Goal: Information Seeking & Learning: Learn about a topic

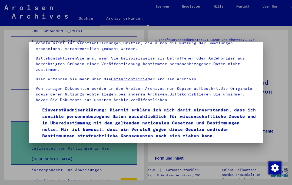
scroll to position [61, 0]
click at [37, 108] on span at bounding box center [38, 110] width 4 height 4
click at [62, 142] on button "Ich stimme zu" at bounding box center [56, 147] width 41 height 10
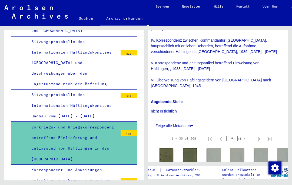
scroll to position [229, 4]
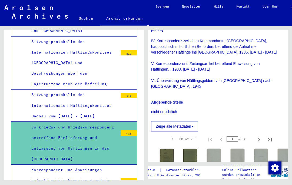
click at [166, 149] on img at bounding box center [167, 158] width 14 height 18
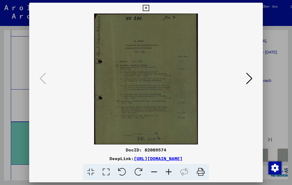
click at [245, 78] on button at bounding box center [249, 78] width 10 height 15
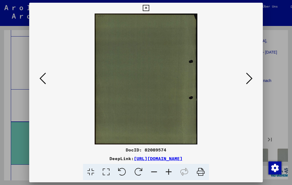
click at [252, 75] on icon at bounding box center [249, 78] width 6 height 13
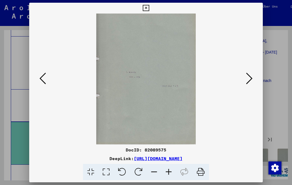
click at [249, 80] on icon at bounding box center [249, 78] width 6 height 13
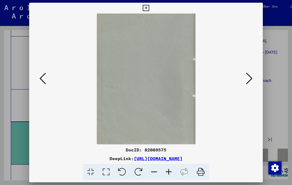
click at [249, 78] on icon at bounding box center [249, 78] width 6 height 13
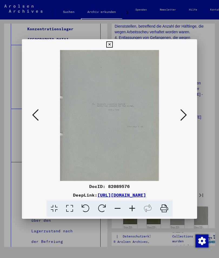
click at [183, 111] on icon at bounding box center [183, 114] width 6 height 13
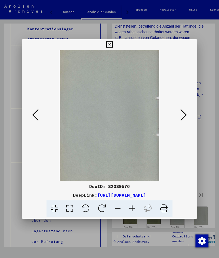
click at [181, 114] on icon at bounding box center [183, 114] width 6 height 13
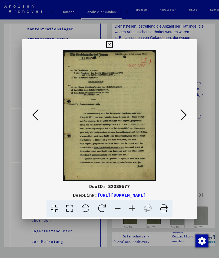
click at [186, 111] on icon at bounding box center [183, 114] width 6 height 13
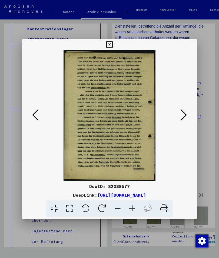
click at [184, 114] on icon at bounding box center [183, 114] width 6 height 13
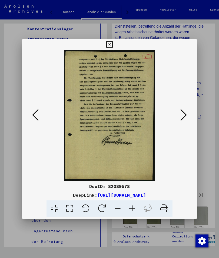
click at [185, 114] on icon at bounding box center [183, 114] width 6 height 13
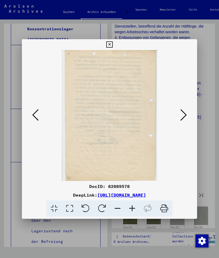
click at [184, 112] on icon at bounding box center [183, 114] width 6 height 13
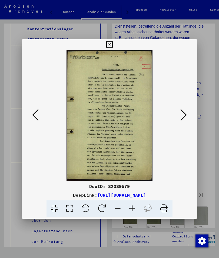
click at [181, 111] on icon at bounding box center [183, 114] width 6 height 13
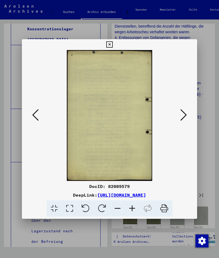
click at [183, 112] on icon at bounding box center [183, 114] width 6 height 13
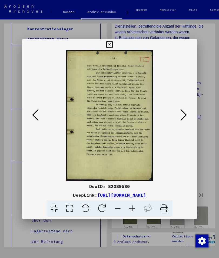
click at [183, 111] on icon at bounding box center [183, 114] width 6 height 13
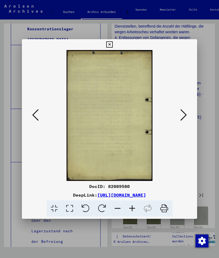
click at [186, 110] on icon at bounding box center [183, 114] width 6 height 13
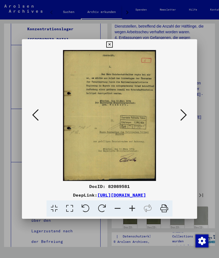
click at [183, 111] on icon at bounding box center [183, 114] width 6 height 13
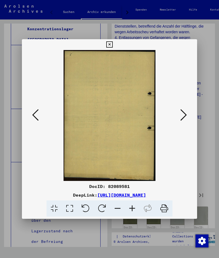
click at [185, 113] on icon at bounding box center [183, 114] width 6 height 13
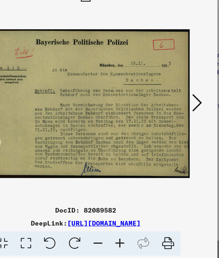
click at [180, 108] on icon at bounding box center [183, 114] width 6 height 13
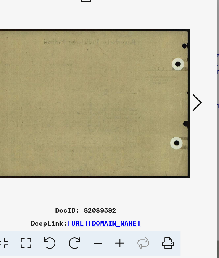
click at [180, 108] on icon at bounding box center [183, 114] width 6 height 13
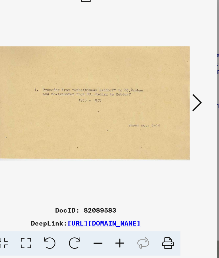
click at [180, 108] on icon at bounding box center [183, 114] width 6 height 13
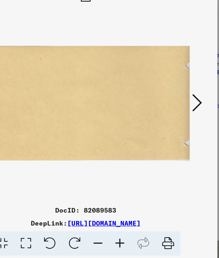
click at [180, 108] on icon at bounding box center [183, 114] width 6 height 13
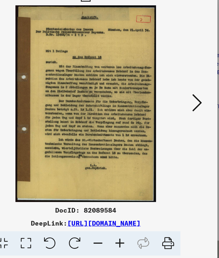
click at [180, 108] on icon at bounding box center [183, 114] width 6 height 13
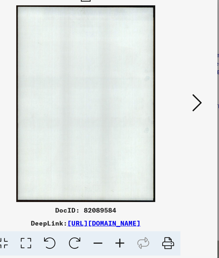
click at [180, 108] on icon at bounding box center [183, 114] width 6 height 13
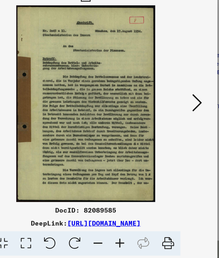
click at [180, 108] on icon at bounding box center [183, 114] width 6 height 13
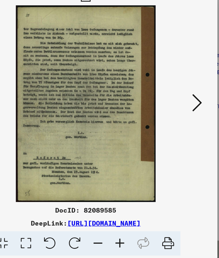
click at [180, 108] on icon at bounding box center [183, 114] width 6 height 13
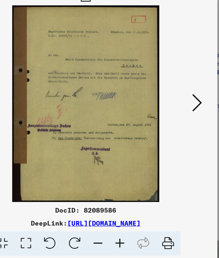
click at [180, 108] on icon at bounding box center [183, 114] width 6 height 13
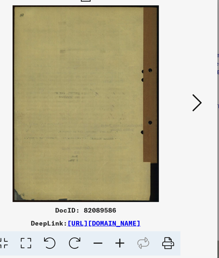
click at [180, 108] on icon at bounding box center [183, 114] width 6 height 13
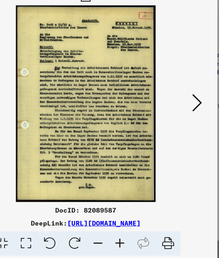
click at [180, 108] on icon at bounding box center [183, 114] width 6 height 13
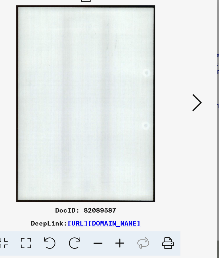
click at [180, 108] on icon at bounding box center [183, 114] width 6 height 13
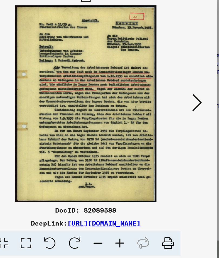
click at [180, 108] on icon at bounding box center [183, 114] width 6 height 13
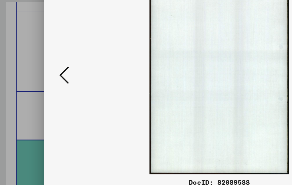
click at [42, 72] on icon at bounding box center [42, 78] width 6 height 13
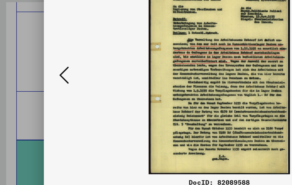
click at [16, 45] on div at bounding box center [146, 92] width 292 height 185
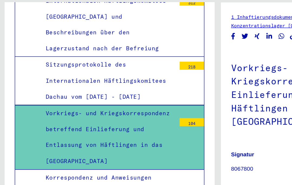
scroll to position [345, 0]
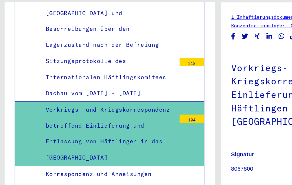
click at [84, 139] on div "Korrespondenz und Anweisungen betreffend die Einweisung und den Transport von H…" at bounding box center [71, 165] width 91 height 53
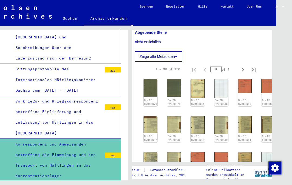
scroll to position [151, 4]
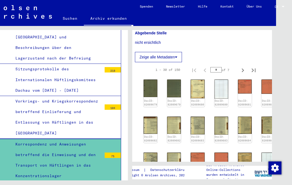
click at [195, 95] on img at bounding box center [198, 89] width 14 height 19
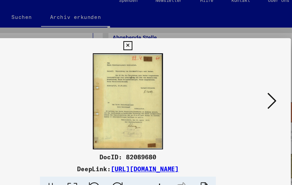
click at [246, 74] on icon at bounding box center [249, 78] width 6 height 13
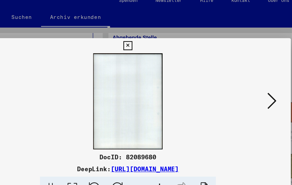
click at [246, 74] on icon at bounding box center [249, 78] width 6 height 13
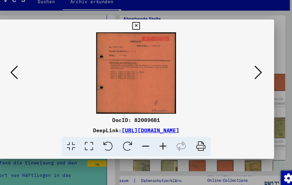
click at [246, 72] on icon at bounding box center [249, 78] width 6 height 13
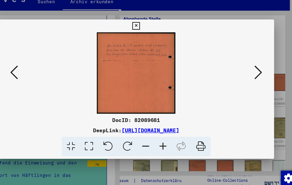
click at [244, 71] on button at bounding box center [249, 78] width 10 height 15
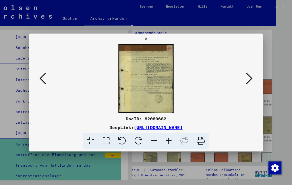
click at [250, 78] on icon at bounding box center [249, 78] width 6 height 13
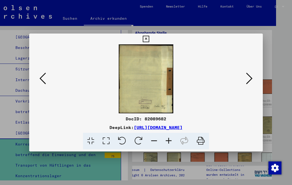
click at [253, 81] on button at bounding box center [249, 78] width 10 height 15
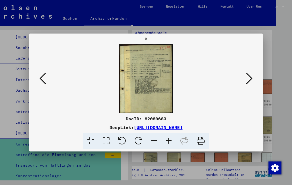
click at [249, 79] on icon at bounding box center [249, 78] width 6 height 13
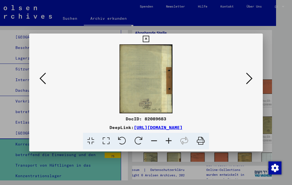
click at [251, 79] on icon at bounding box center [249, 78] width 6 height 13
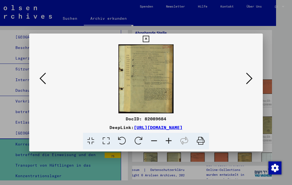
click at [252, 81] on icon at bounding box center [249, 78] width 6 height 13
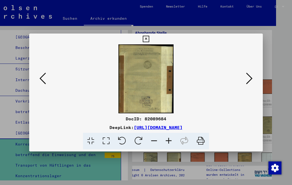
click at [250, 79] on icon at bounding box center [249, 78] width 6 height 13
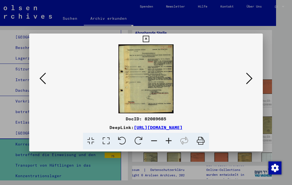
click at [249, 79] on icon at bounding box center [249, 78] width 6 height 13
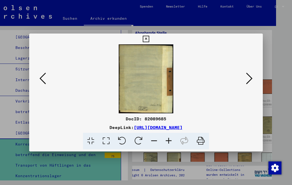
click at [249, 81] on icon at bounding box center [249, 78] width 6 height 13
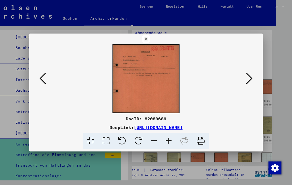
click at [251, 79] on icon at bounding box center [249, 78] width 6 height 13
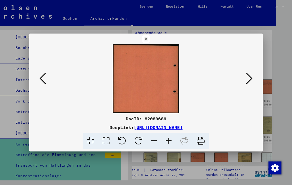
click at [251, 82] on icon at bounding box center [249, 78] width 6 height 13
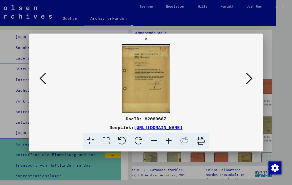
click at [250, 80] on icon at bounding box center [249, 78] width 6 height 13
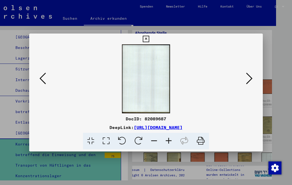
click at [249, 79] on icon at bounding box center [249, 78] width 6 height 13
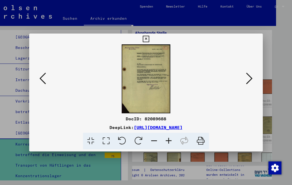
click at [249, 79] on icon at bounding box center [249, 78] width 6 height 13
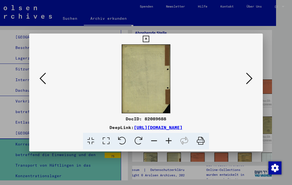
click at [251, 80] on icon at bounding box center [249, 78] width 6 height 13
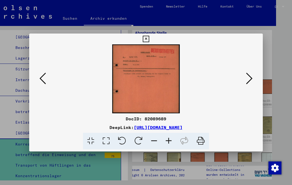
click at [251, 80] on icon at bounding box center [249, 78] width 6 height 13
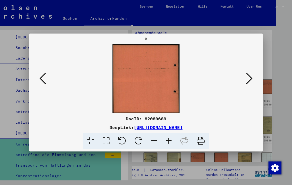
click at [253, 79] on button at bounding box center [249, 78] width 10 height 15
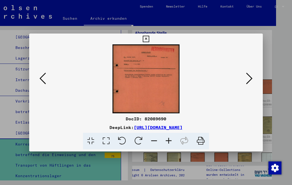
click at [252, 78] on icon at bounding box center [249, 78] width 6 height 13
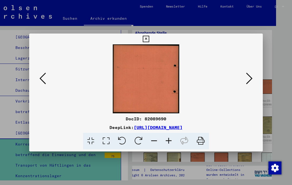
click at [252, 78] on icon at bounding box center [249, 78] width 6 height 13
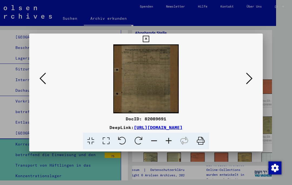
click at [250, 80] on icon at bounding box center [249, 78] width 6 height 13
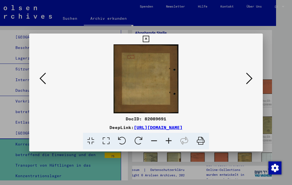
click at [251, 81] on icon at bounding box center [249, 78] width 6 height 13
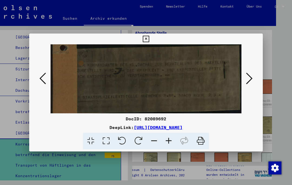
click at [253, 82] on button at bounding box center [249, 78] width 10 height 15
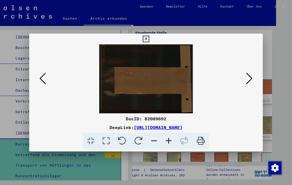
click at [253, 80] on button at bounding box center [249, 78] width 10 height 15
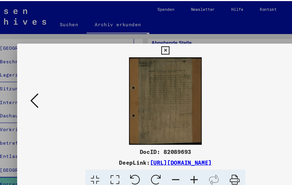
scroll to position [0, 16]
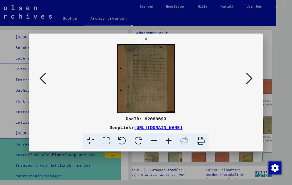
click at [253, 77] on button at bounding box center [249, 78] width 10 height 15
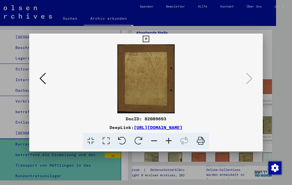
click at [141, 183] on div at bounding box center [146, 92] width 292 height 185
